Goal: Task Accomplishment & Management: Manage account settings

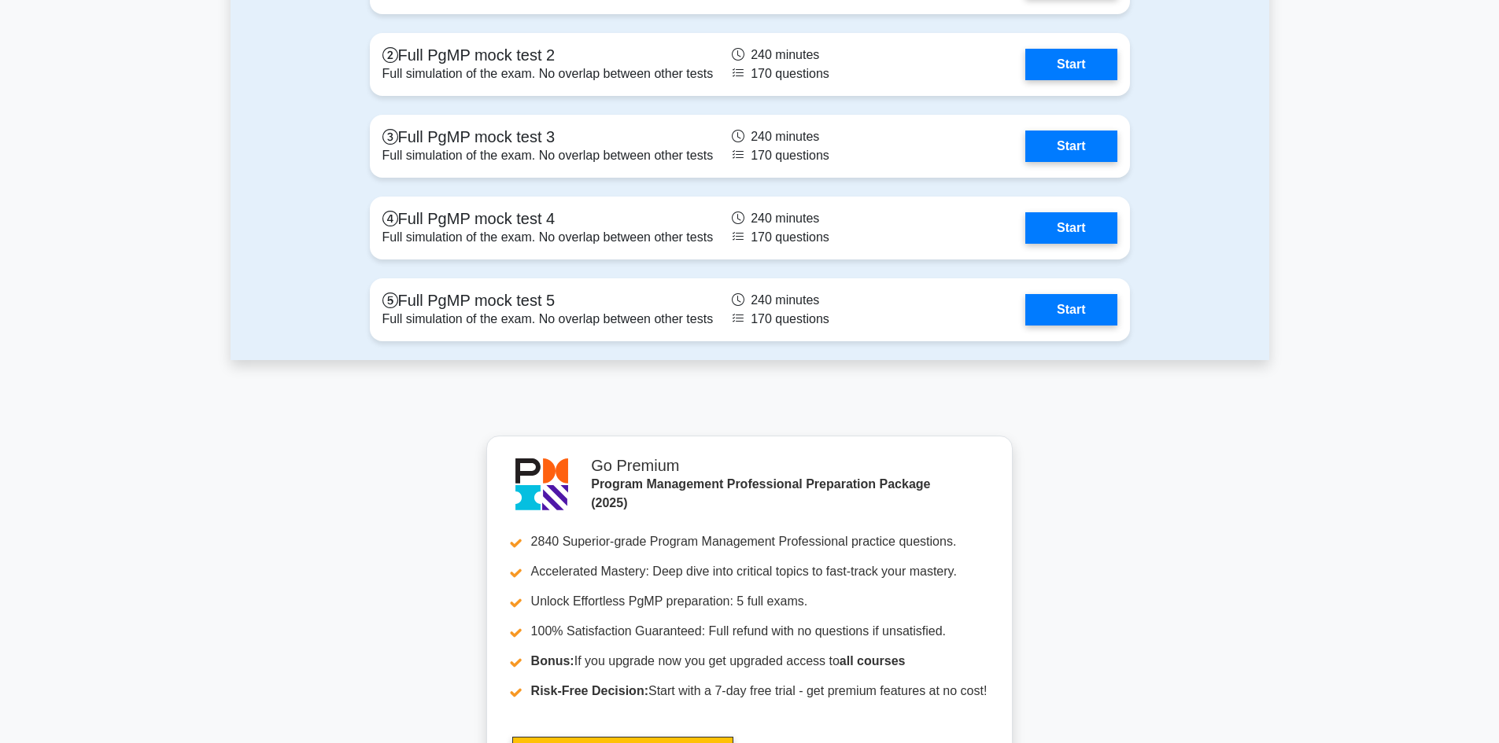
scroll to position [2448, 0]
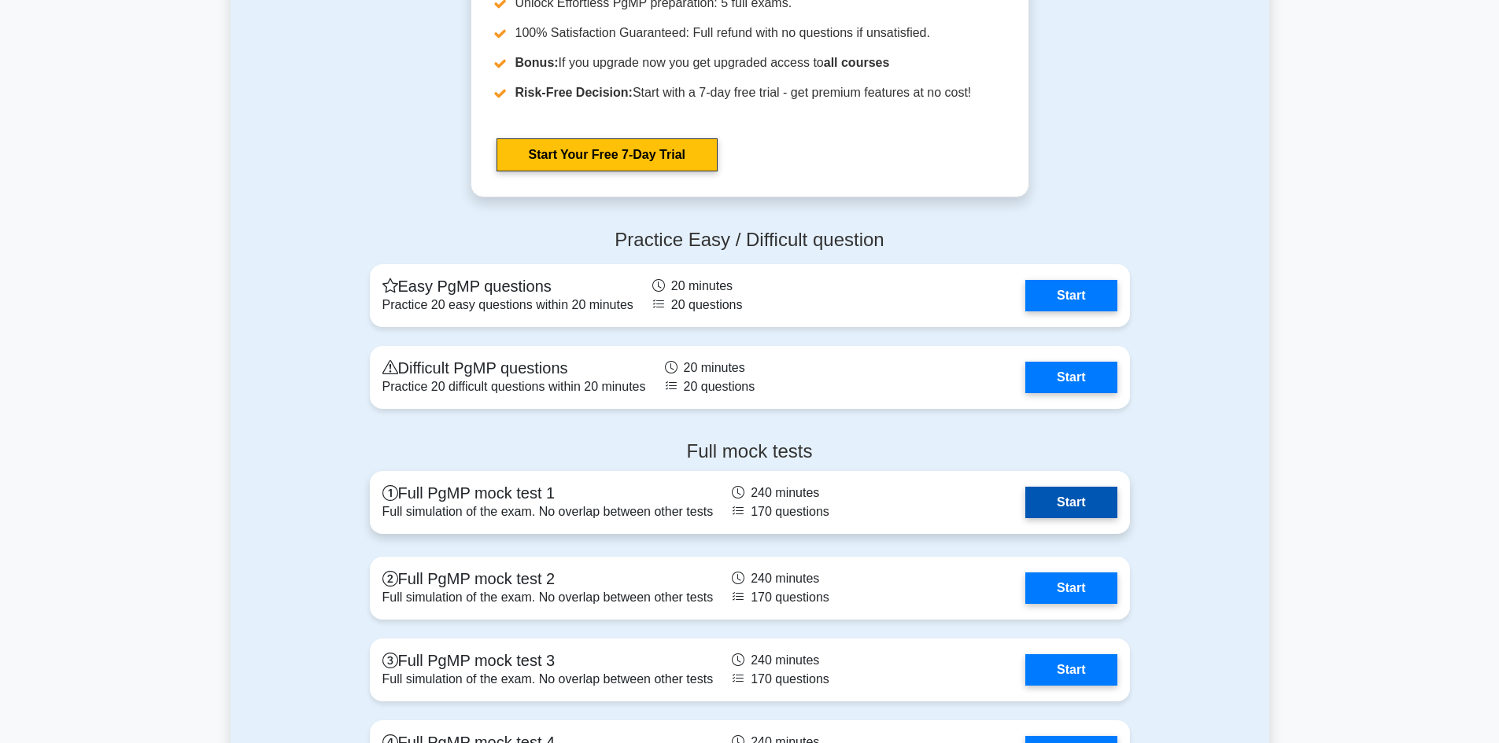
click at [1092, 506] on link "Start" at bounding box center [1070, 502] width 91 height 31
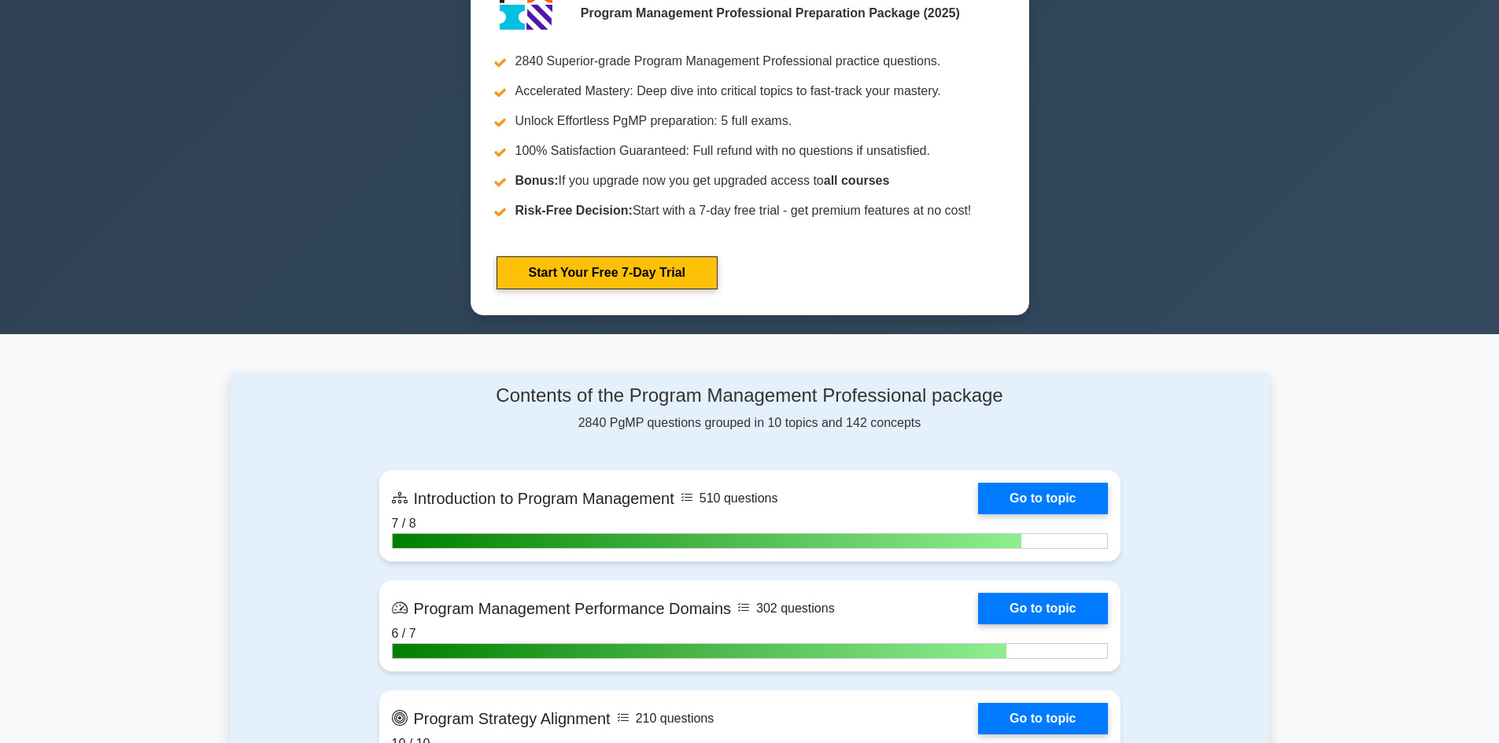
scroll to position [350, 0]
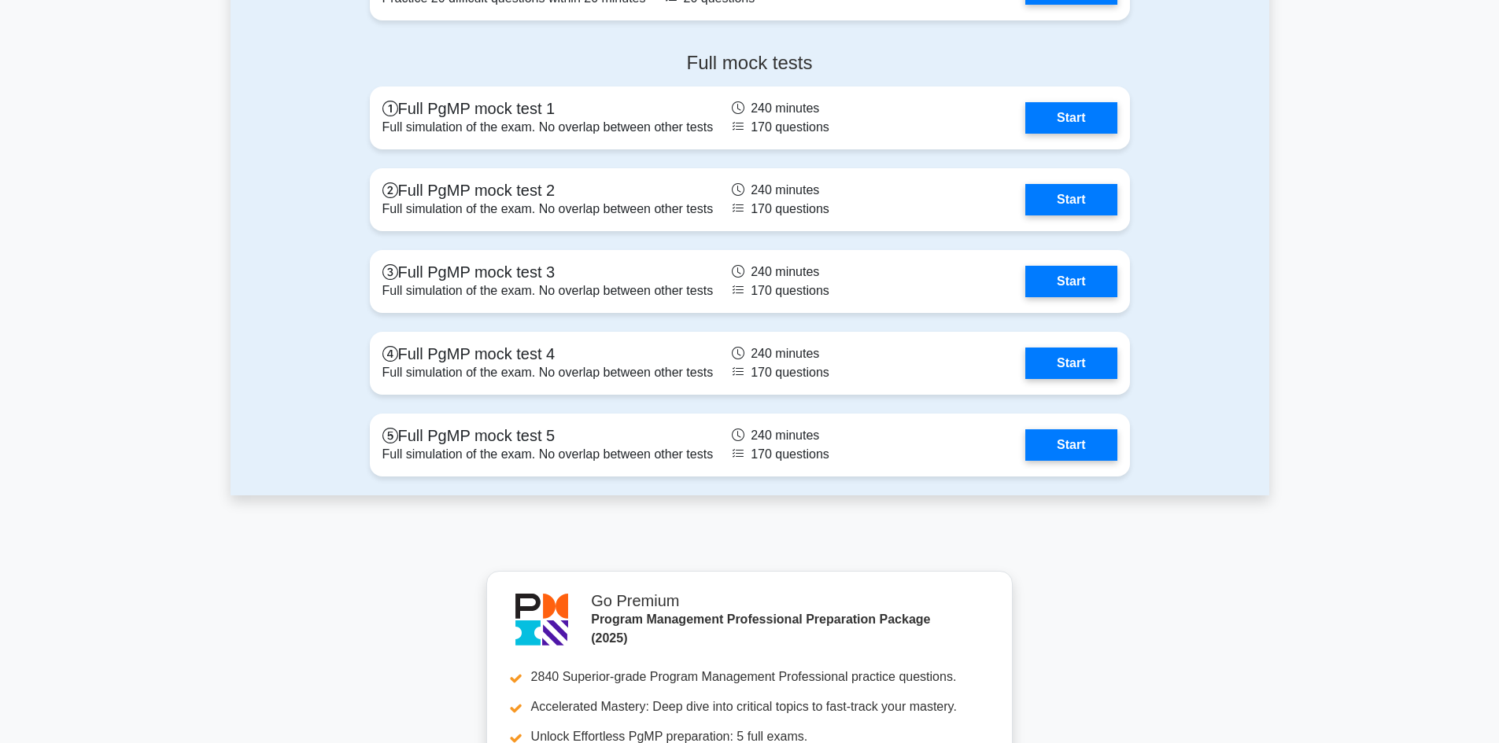
scroll to position [2972, 0]
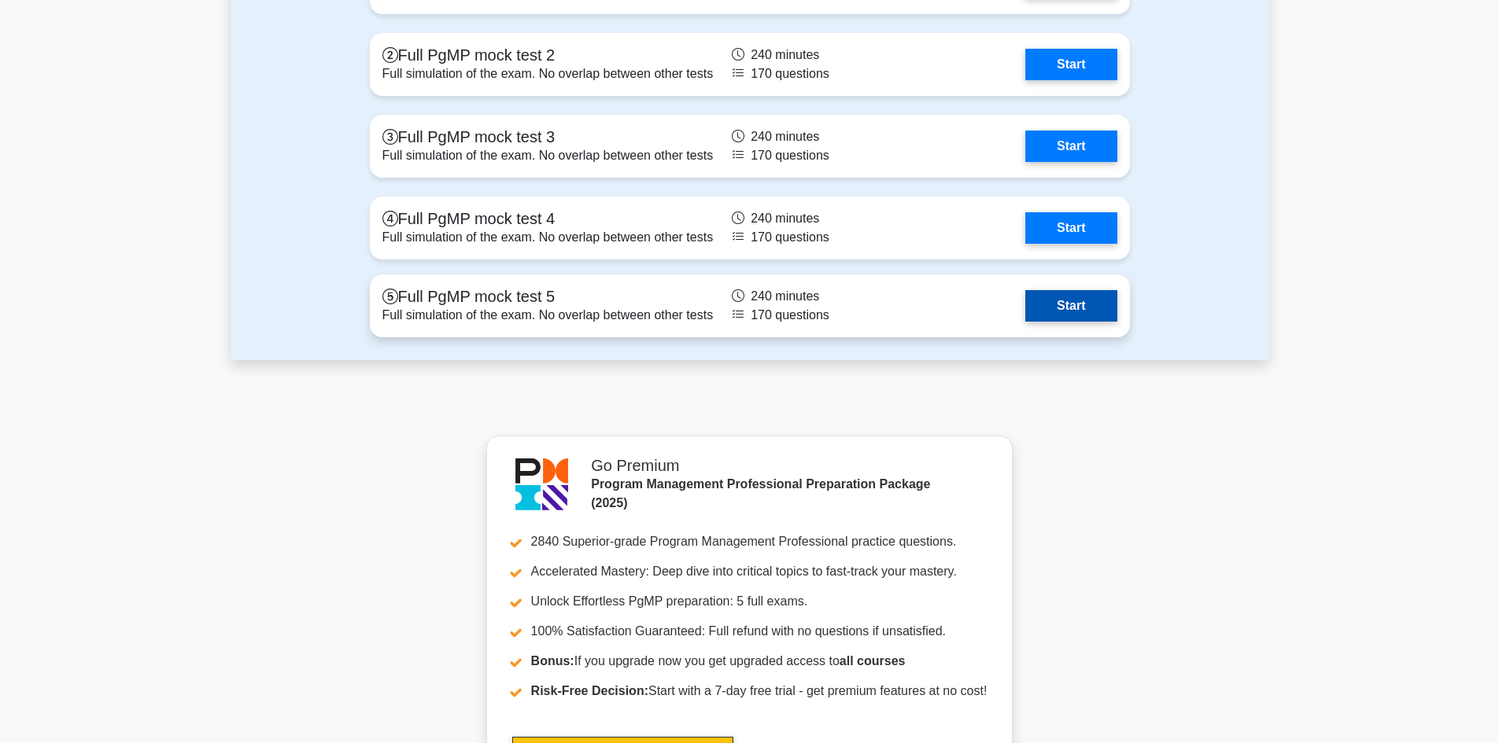
click at [1063, 315] on link "Start" at bounding box center [1070, 305] width 91 height 31
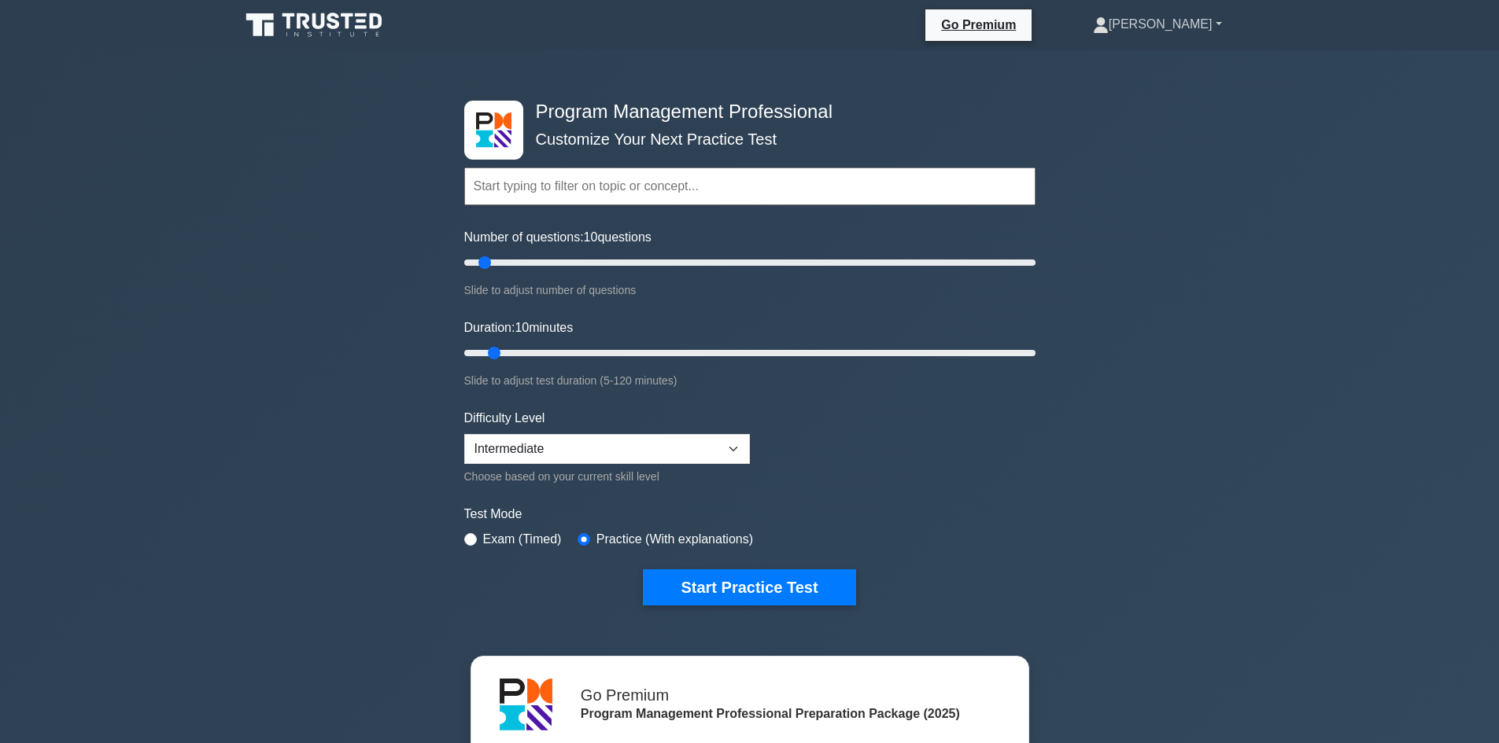
click at [1140, 20] on link "[PERSON_NAME]" at bounding box center [1157, 24] width 205 height 31
click at [1121, 22] on link "[PERSON_NAME]" at bounding box center [1157, 24] width 205 height 31
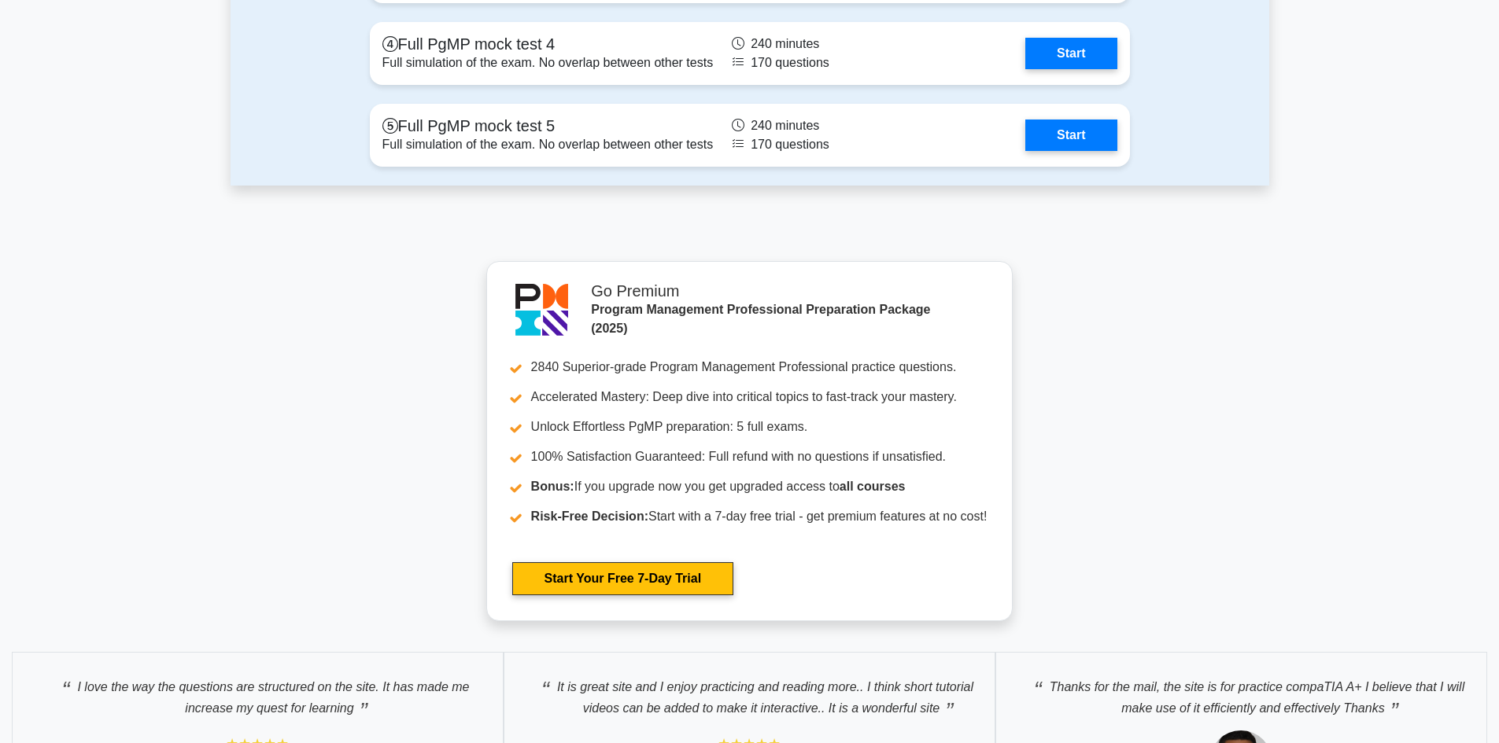
scroll to position [2622, 0]
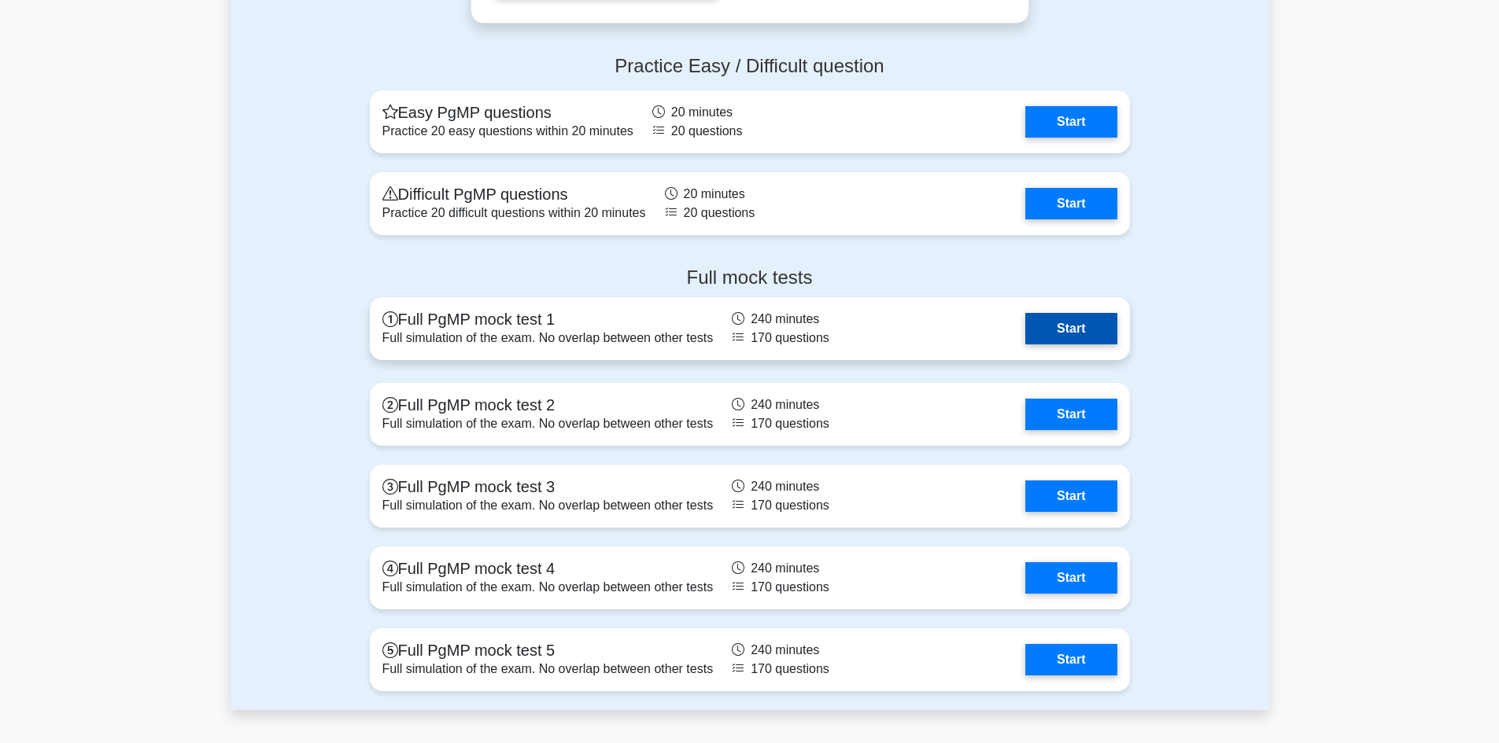
click at [1090, 324] on link "Start" at bounding box center [1070, 328] width 91 height 31
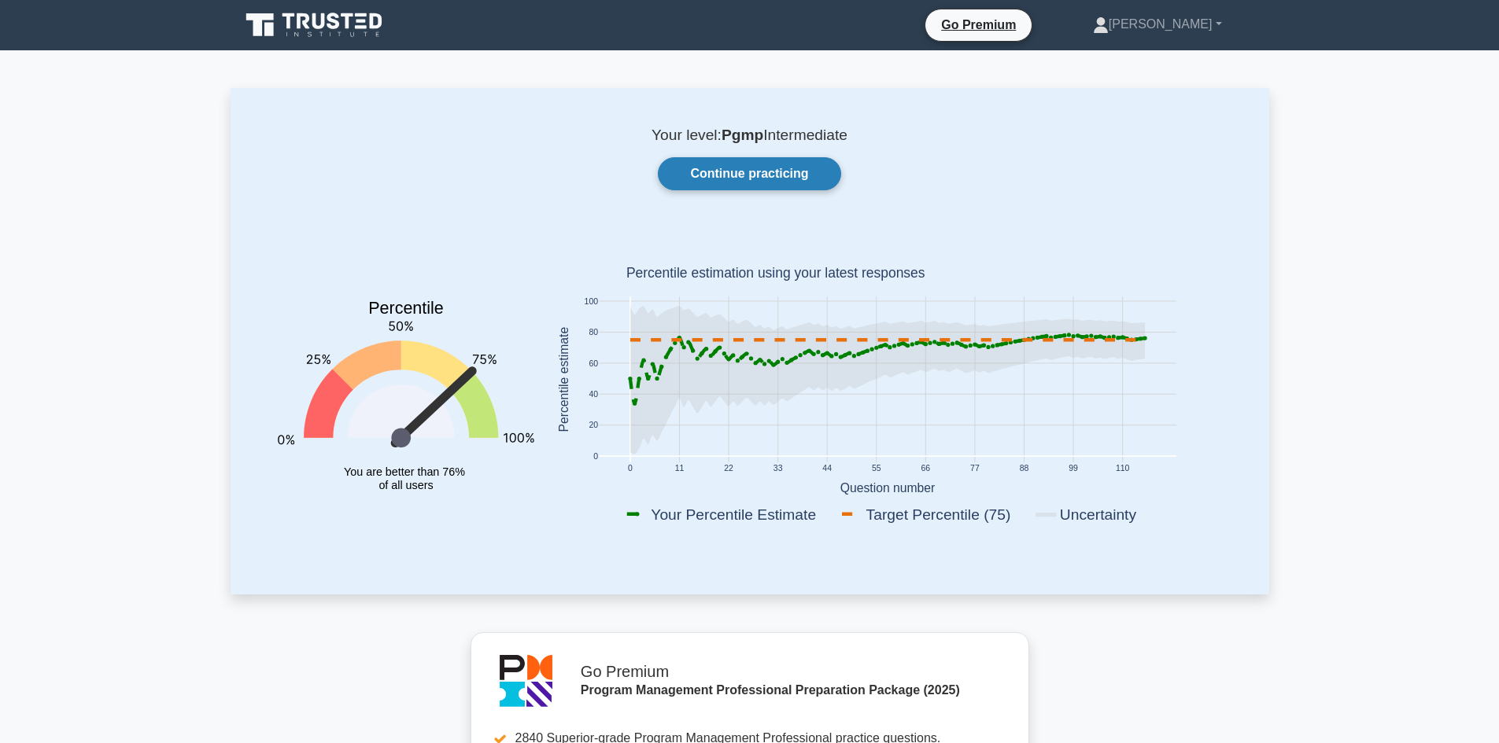
click at [753, 175] on link "Continue practicing" at bounding box center [749, 173] width 183 height 33
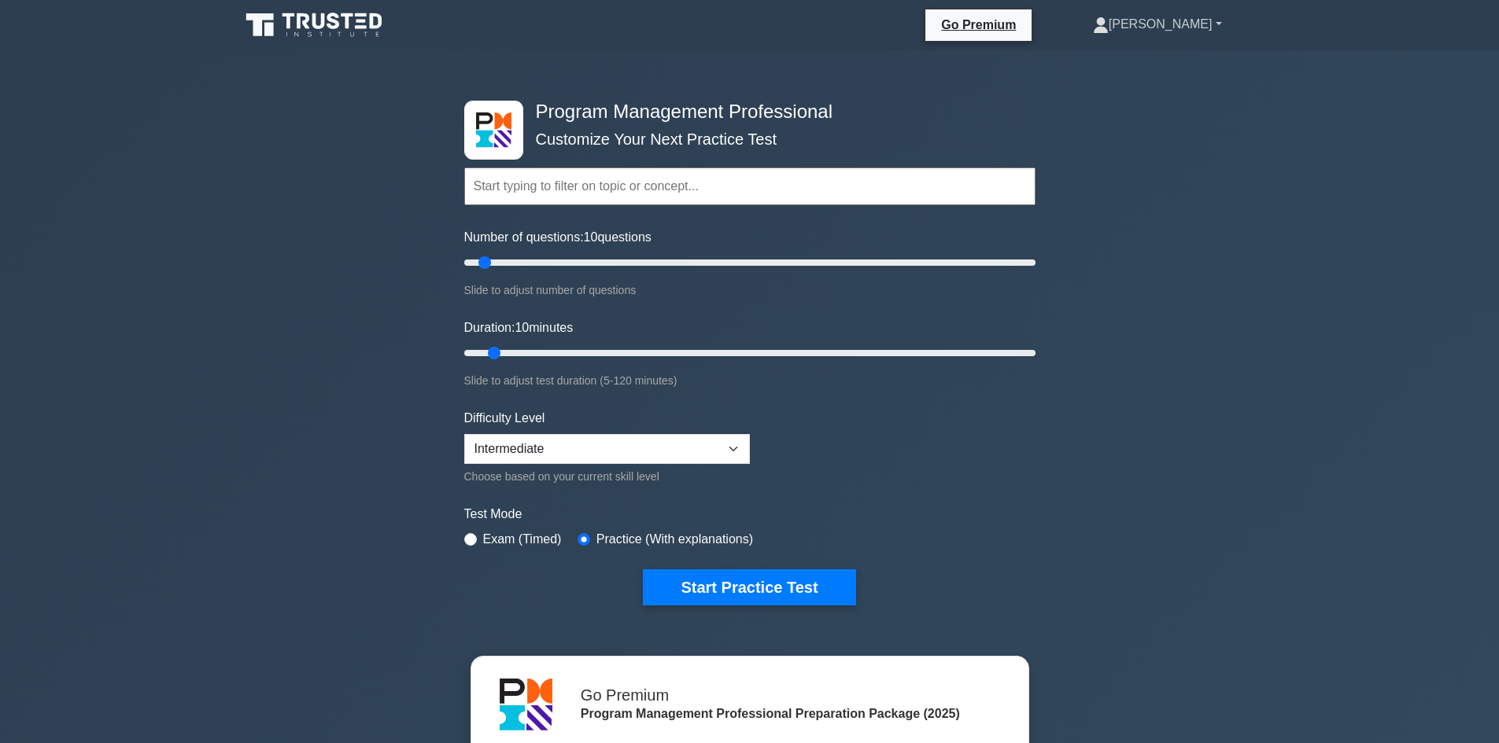
click at [1152, 13] on link "[PERSON_NAME]" at bounding box center [1157, 24] width 205 height 31
click at [1065, 59] on link "Profile" at bounding box center [1118, 61] width 124 height 25
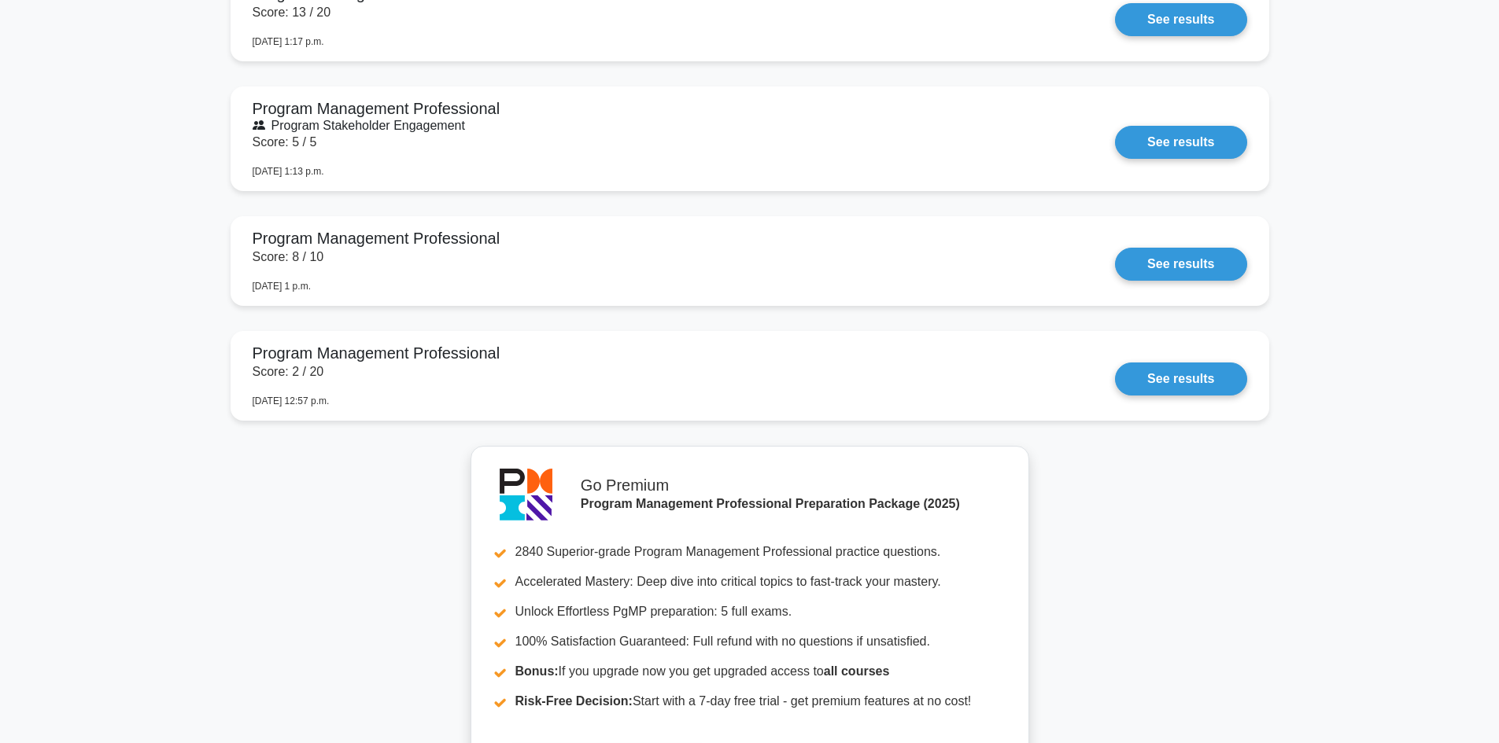
scroll to position [2955, 0]
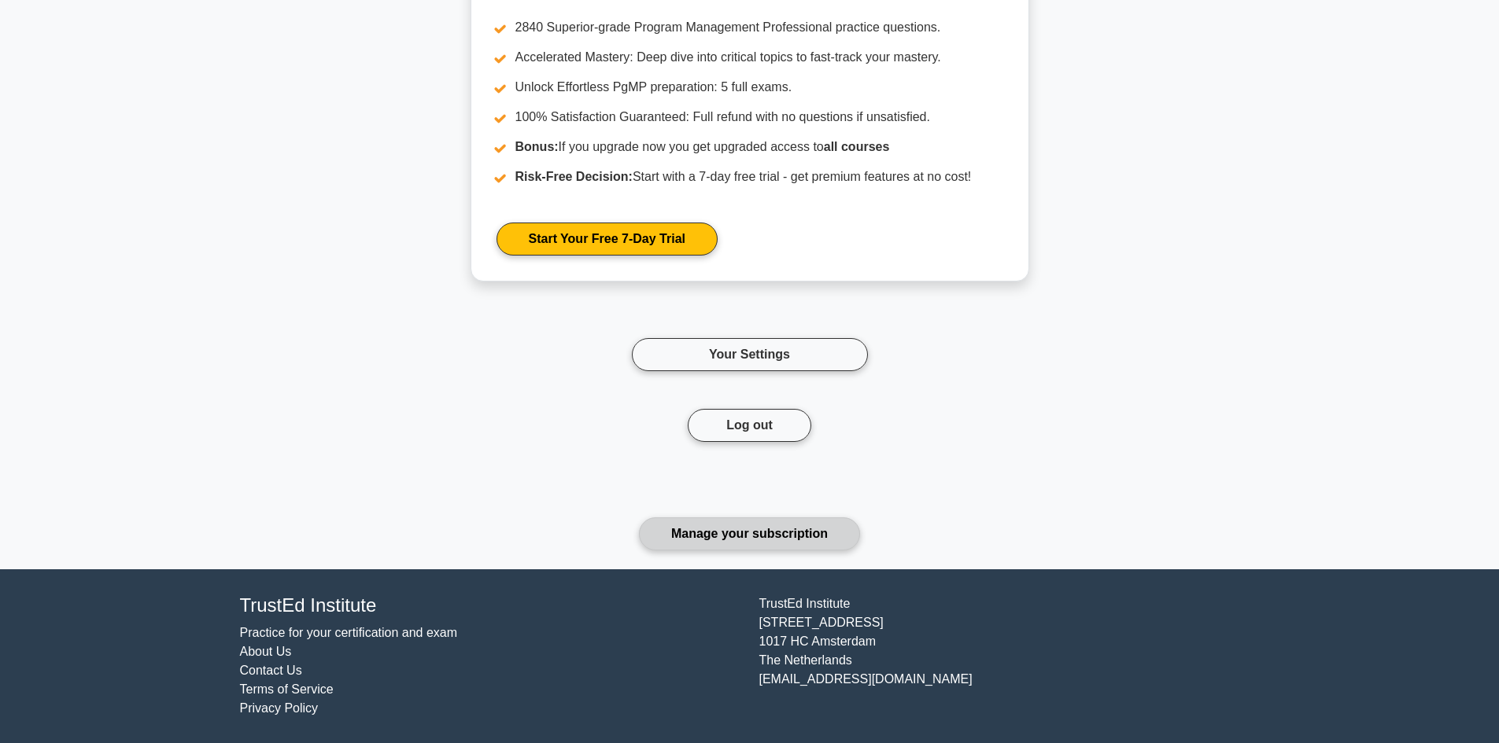
click at [749, 533] on link "Manage your subscription" at bounding box center [749, 534] width 221 height 33
